Goal: Find specific page/section: Find specific page/section

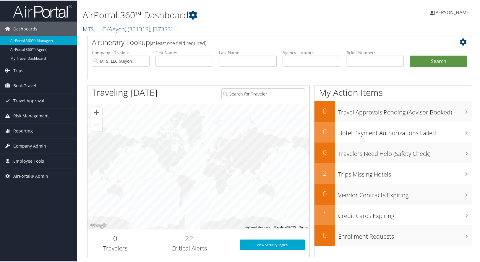
click at [32, 143] on span "Company Admin" at bounding box center [29, 145] width 33 height 15
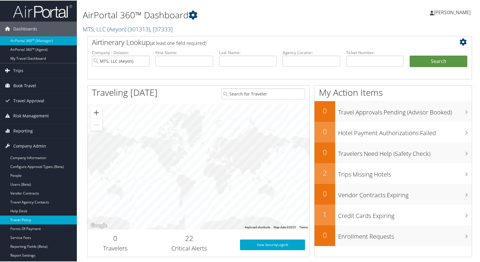
click at [19, 221] on link "Travel Policy" at bounding box center [38, 219] width 77 height 9
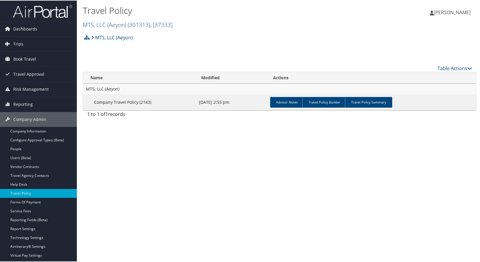
click at [97, 22] on link "MTS, LLC (Aeyon) ( 301313 ) , [ 37333 ]" at bounding box center [128, 24] width 90 height 8
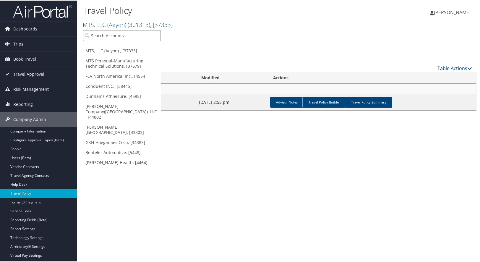
click at [103, 35] on input "search" at bounding box center [122, 35] width 78 height 11
type input "ghsp"
click at [88, 46] on div "GHSP (1605), [9247]" at bounding box center [122, 45] width 84 height 5
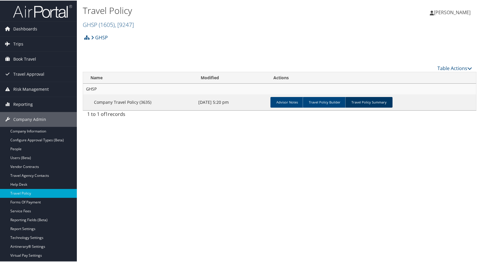
click at [363, 101] on link "Travel Policy Summary" at bounding box center [368, 101] width 47 height 11
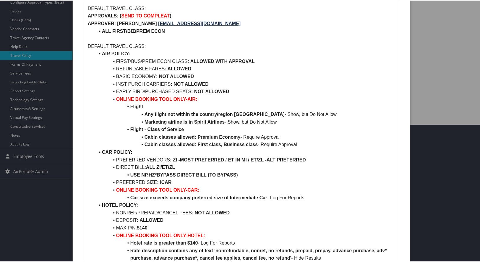
scroll to position [148, 0]
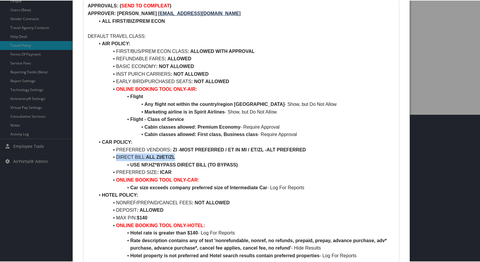
drag, startPoint x: 116, startPoint y: 149, endPoint x: 179, endPoint y: 149, distance: 62.1
click at [179, 153] on li "DIRECT BILL: ALL ZI/ET/ZL" at bounding box center [245, 157] width 300 height 8
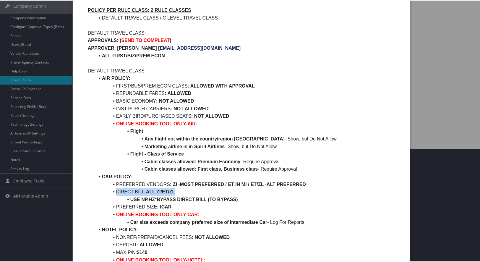
scroll to position [59, 0]
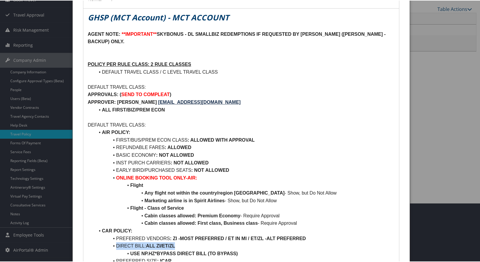
copy li "DIRECT BILL: ALL ZI/ET/ZL"
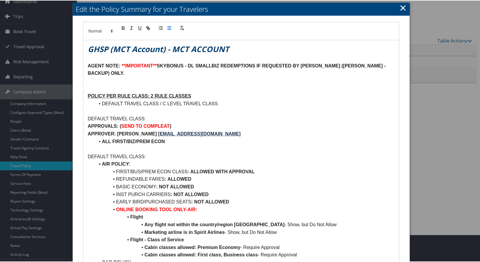
scroll to position [0, 0]
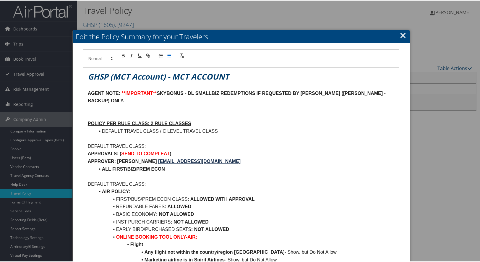
click at [400, 35] on link "×" at bounding box center [403, 35] width 7 height 12
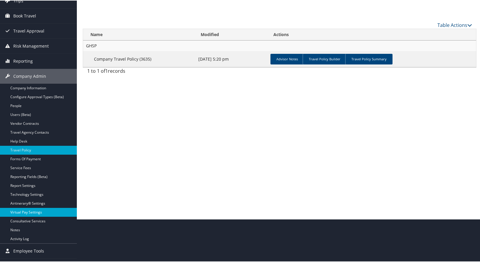
scroll to position [54, 0]
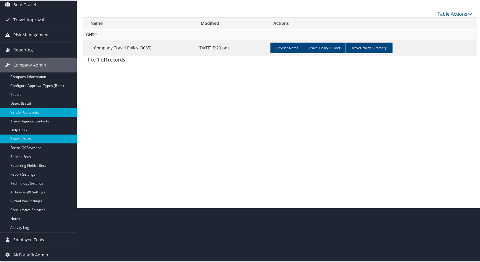
click at [16, 109] on link "Vendor Contracts" at bounding box center [38, 111] width 77 height 9
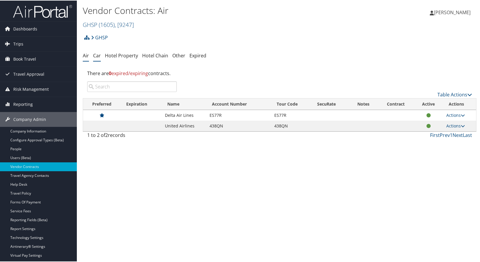
click at [95, 56] on link "Car" at bounding box center [97, 55] width 8 height 7
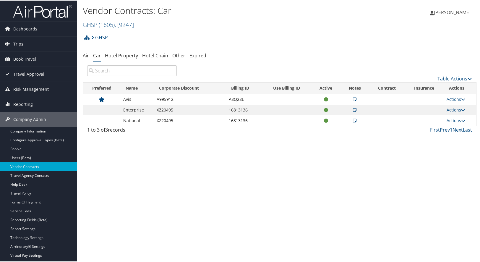
click at [353, 119] on icon at bounding box center [355, 120] width 4 height 4
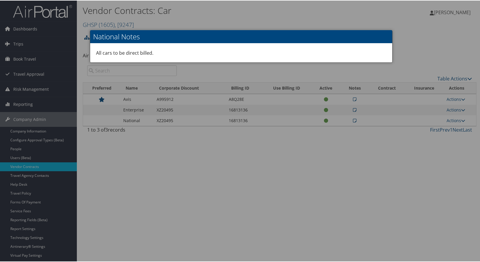
click at [294, 214] on div at bounding box center [241, 131] width 482 height 262
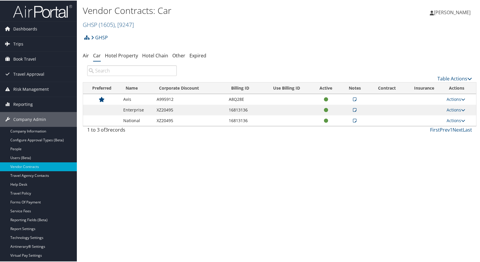
click at [475, 50] on div "Vendor Contracts: Car GHSP ( 1605 ) , [ 9247 ] GHSP MTS, LLC (Aeyon) MTS Person…" at bounding box center [280, 131] width 406 height 262
click at [430, 185] on div "Vendor Contracts: Car GHSP ( 1605 ) , [ 9247 ] GHSP MTS, LLC (Aeyon) MTS Person…" at bounding box center [280, 131] width 406 height 262
